Goal: Find specific page/section: Find specific page/section

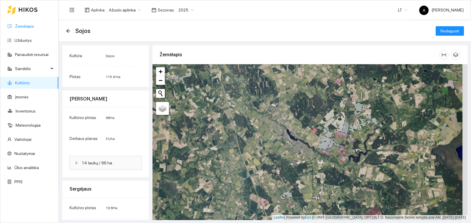
click at [18, 24] on link "Žemėlapis" at bounding box center [24, 26] width 19 height 5
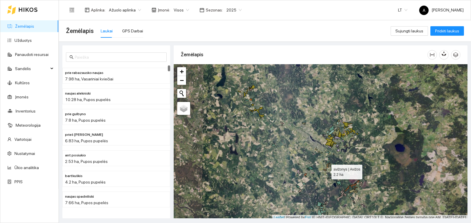
scroll to position [2, 0]
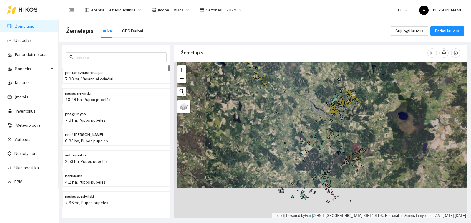
drag, startPoint x: 328, startPoint y: 148, endPoint x: 329, endPoint y: 138, distance: 10.3
click at [329, 138] on div "avižonys | Avižos 2.2 ha + − Nieko nerasta. Bandykite dar kartą. Žemėlapis Paly…" at bounding box center [321, 140] width 294 height 156
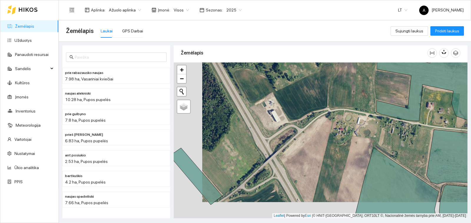
drag, startPoint x: 255, startPoint y: 162, endPoint x: 281, endPoint y: 148, distance: 29.6
click at [281, 148] on div "+ − Nieko nerasta. Bandykite dar kartą. Žemėlapis Palydovas Leaflet | Powered b…" at bounding box center [321, 140] width 294 height 156
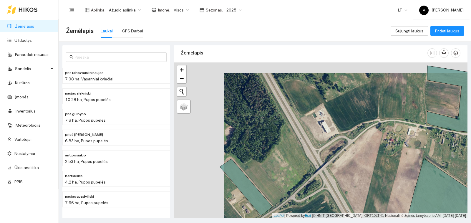
drag, startPoint x: 238, startPoint y: 182, endPoint x: 327, endPoint y: 199, distance: 90.7
click at [332, 199] on div "+ − Nieko nerasta. Bandykite dar kartą. Žemėlapis Palydovas Leaflet | Powered b…" at bounding box center [321, 140] width 294 height 156
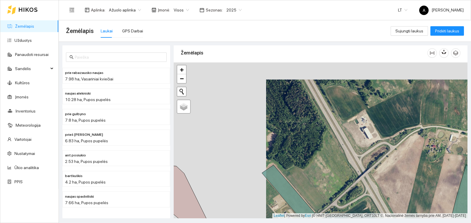
drag, startPoint x: 318, startPoint y: 202, endPoint x: 324, endPoint y: 160, distance: 42.1
click at [321, 163] on div "+ − Nieko nerasta. Bandykite dar kartą. Žemėlapis Palydovas Leaflet | Powered b…" at bounding box center [321, 140] width 294 height 156
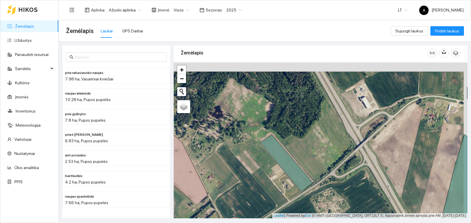
drag, startPoint x: 356, startPoint y: 123, endPoint x: 348, endPoint y: 140, distance: 19.0
click at [348, 140] on div "+ − Nieko nerasta. Bandykite dar kartą. Žemėlapis Palydovas Leaflet | Powered b…" at bounding box center [321, 140] width 294 height 156
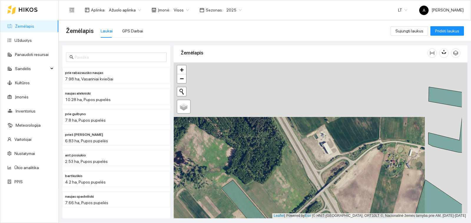
drag, startPoint x: 379, startPoint y: 139, endPoint x: 358, endPoint y: 162, distance: 31.2
click at [358, 162] on div "+ − Nieko nerasta. Bandykite dar kartą. Žemėlapis Palydovas Leaflet | Powered b…" at bounding box center [321, 140] width 294 height 156
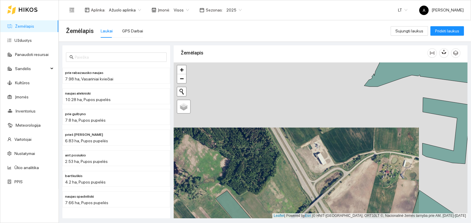
drag, startPoint x: 374, startPoint y: 144, endPoint x: 368, endPoint y: 157, distance: 15.1
click at [368, 157] on div "+ − Nieko nerasta. Bandykite dar kartą. Žemėlapis Palydovas Leaflet | Powered b…" at bounding box center [321, 140] width 294 height 156
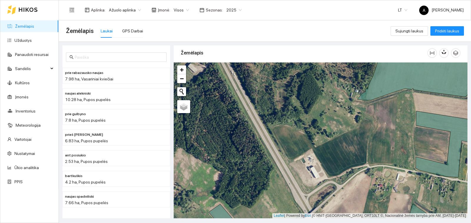
drag, startPoint x: 315, startPoint y: 141, endPoint x: 285, endPoint y: 108, distance: 44.6
click at [285, 108] on div "+ − Nieko nerasta. Bandykite dar kartą. Žemėlapis Palydovas Leaflet | Powered b…" at bounding box center [321, 140] width 294 height 156
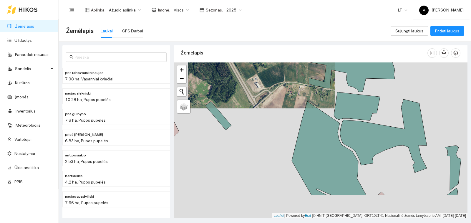
drag, startPoint x: 314, startPoint y: 166, endPoint x: 287, endPoint y: 126, distance: 48.2
click at [288, 126] on div "+ − Nieko nerasta. Bandykite dar kartą. Žemėlapis Palydovas Leaflet | Powered b…" at bounding box center [321, 140] width 294 height 156
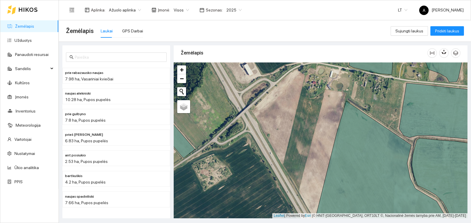
drag, startPoint x: 305, startPoint y: 196, endPoint x: 300, endPoint y: 176, distance: 20.8
click at [300, 176] on div "+ − Nieko nerasta. Bandykite dar kartą. Žemėlapis Palydovas Leaflet | Powered b…" at bounding box center [321, 140] width 294 height 156
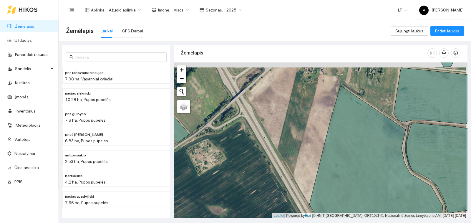
drag, startPoint x: 293, startPoint y: 121, endPoint x: 290, endPoint y: 139, distance: 18.2
click at [290, 139] on div "+ − Nieko nerasta. Bandykite dar kartą. Žemėlapis Palydovas Leaflet | Powered b…" at bounding box center [321, 140] width 294 height 156
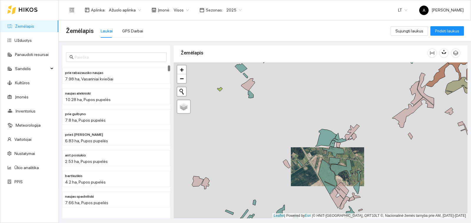
drag, startPoint x: 344, startPoint y: 181, endPoint x: 265, endPoint y: 117, distance: 101.7
click at [265, 117] on div "+ − Nieko nerasta. Bandykite dar kartą. Žemėlapis Palydovas Leaflet | Powered b…" at bounding box center [321, 140] width 294 height 156
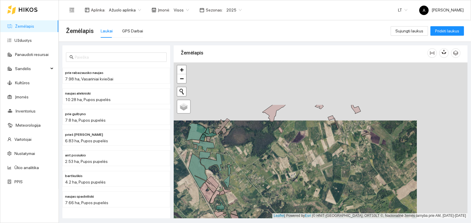
drag, startPoint x: 354, startPoint y: 162, endPoint x: 305, endPoint y: 220, distance: 76.0
click at [305, 220] on main "Žemėlapis Laukai GPS Darbai Sujungti laukus Pridėti laukus prie rabazausko nauj…" at bounding box center [265, 121] width 412 height 202
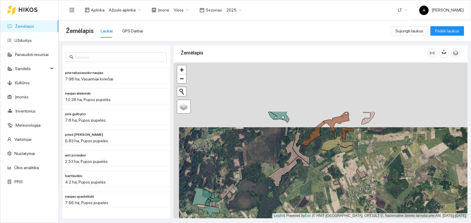
drag, startPoint x: 308, startPoint y: 141, endPoint x: 309, endPoint y: 174, distance: 33.3
click at [309, 174] on div "+ − Nieko nerasta. Bandykite dar kartą. Žemėlapis Palydovas Leaflet | Powered b…" at bounding box center [321, 140] width 294 height 156
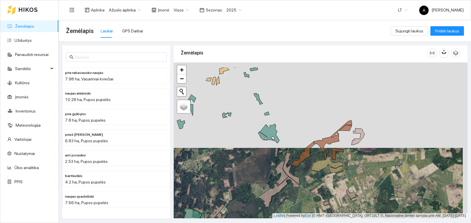
drag, startPoint x: 326, startPoint y: 155, endPoint x: 318, endPoint y: 170, distance: 17.5
click at [318, 170] on icon at bounding box center [327, 165] width 33 height 16
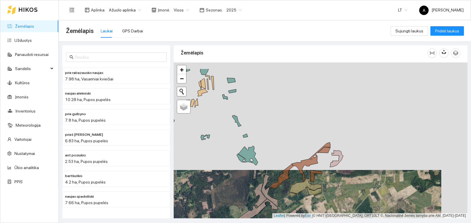
drag, startPoint x: 324, startPoint y: 157, endPoint x: 287, endPoint y: 190, distance: 49.4
click at [292, 182] on icon at bounding box center [311, 162] width 39 height 40
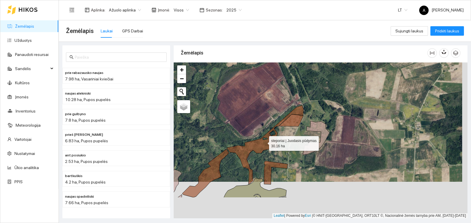
drag, startPoint x: 269, startPoint y: 177, endPoint x: 264, endPoint y: 142, distance: 36.3
click at [264, 142] on icon at bounding box center [265, 144] width 77 height 79
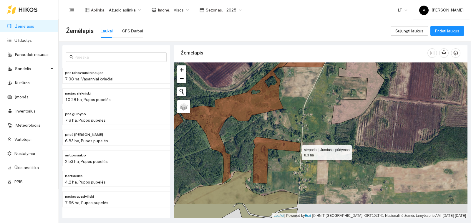
drag, startPoint x: 297, startPoint y: 165, endPoint x: 297, endPoint y: 151, distance: 14.1
click at [297, 151] on icon at bounding box center [276, 160] width 47 height 47
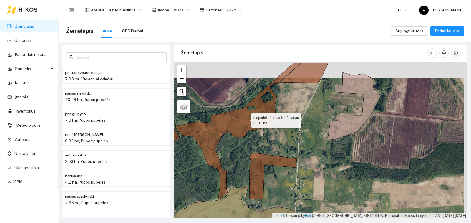
click at [247, 117] on icon at bounding box center [238, 130] width 127 height 137
click at [252, 132] on div "+ − Nieko nerasta. Bandykite dar kartą. Žemėlapis Palydovas Leaflet | Powered b…" at bounding box center [321, 140] width 294 height 156
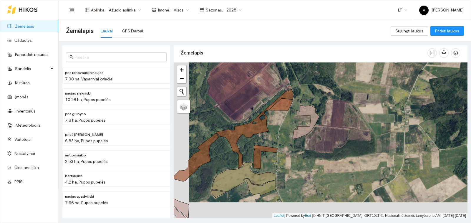
drag, startPoint x: 206, startPoint y: 167, endPoint x: 220, endPoint y: 152, distance: 19.8
click at [220, 152] on div "+ − Nieko nerasta. Bandykite dar kartą. Žemėlapis Palydovas Leaflet | Powered b…" at bounding box center [321, 140] width 294 height 156
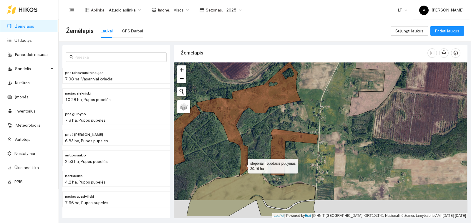
click at [243, 166] on icon at bounding box center [273, 102] width 154 height 147
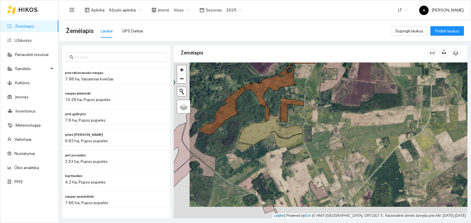
drag, startPoint x: 233, startPoint y: 100, endPoint x: 244, endPoint y: 92, distance: 12.8
click at [244, 92] on icon at bounding box center [222, 110] width 47 height 48
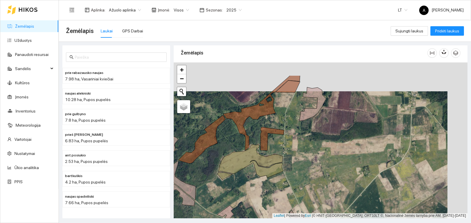
drag, startPoint x: 281, startPoint y: 92, endPoint x: 252, endPoint y: 125, distance: 44.0
click at [252, 125] on div "+ − Nieko nerasta. Bandykite dar kartą. Žemėlapis Palydovas Leaflet | Powered b…" at bounding box center [321, 140] width 294 height 156
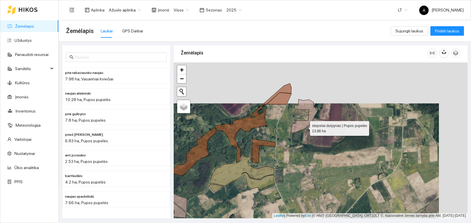
drag, startPoint x: 304, startPoint y: 119, endPoint x: 305, endPoint y: 127, distance: 8.3
click at [305, 127] on icon at bounding box center [304, 116] width 27 height 34
